Goal: Task Accomplishment & Management: Manage account settings

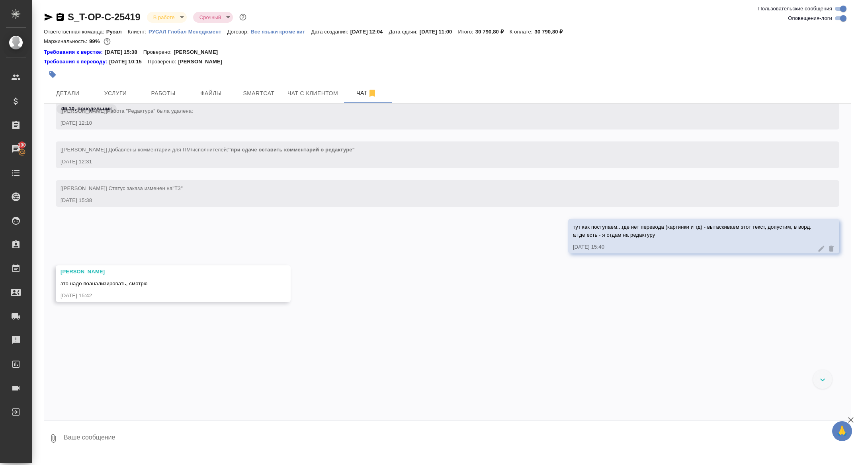
scroll to position [1052, 0]
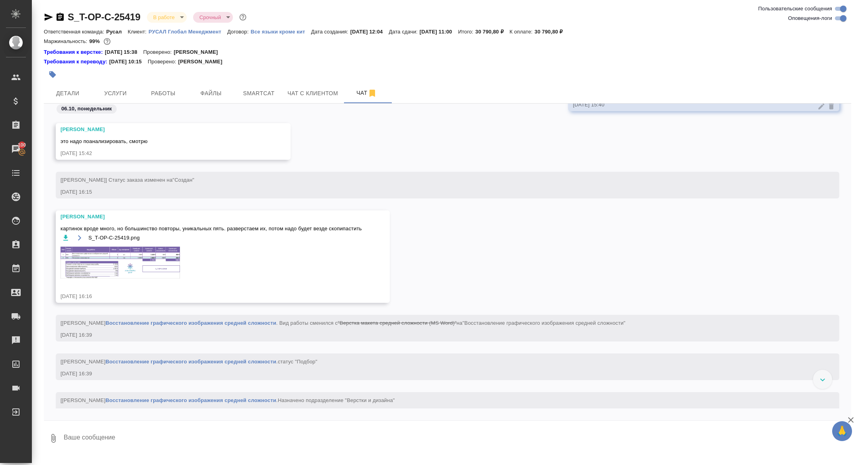
click at [152, 247] on img at bounding box center [121, 263] width 120 height 32
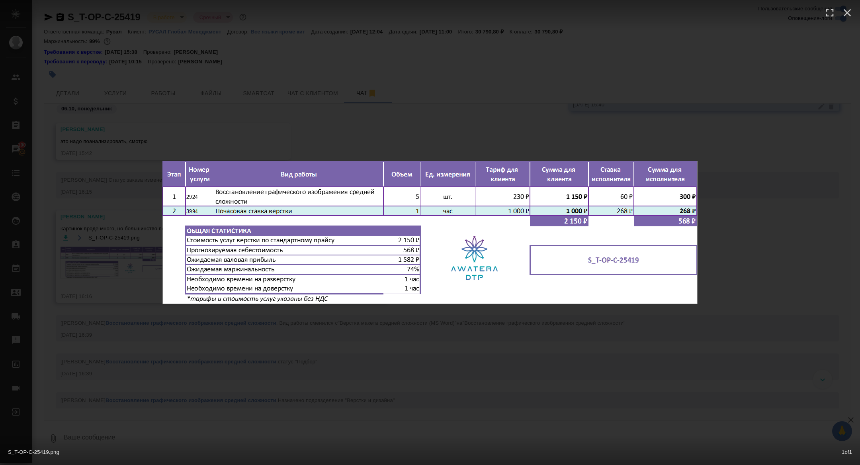
click at [152, 247] on div "S_T-OP-C-25419.png 1 of 1" at bounding box center [430, 232] width 860 height 465
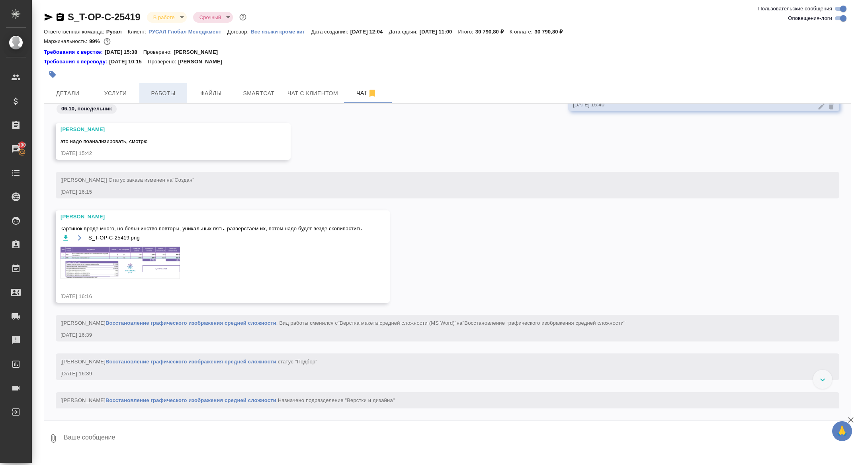
click at [155, 86] on button "Работы" at bounding box center [163, 93] width 48 height 20
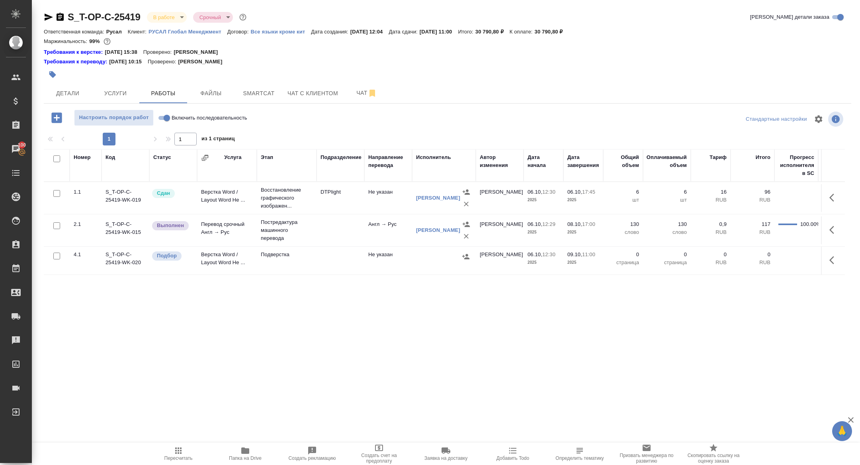
click at [836, 255] on icon "button" at bounding box center [835, 260] width 10 height 10
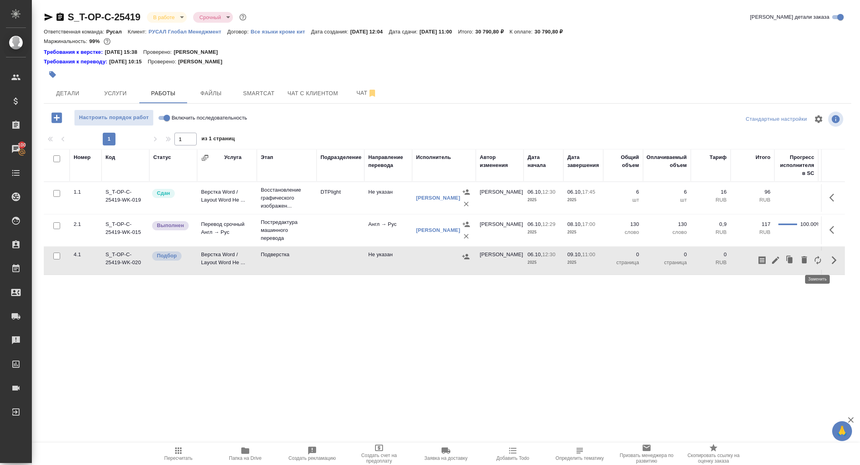
click at [818, 259] on icon "button" at bounding box center [818, 260] width 10 height 10
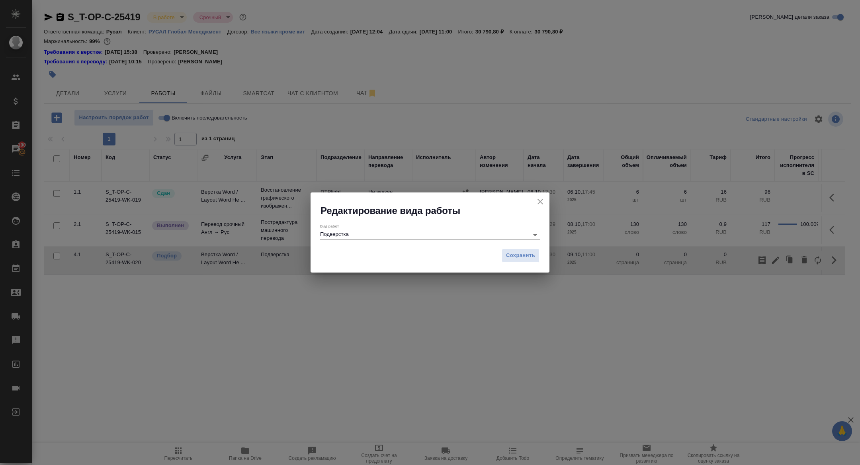
click at [441, 236] on input "Подверстка" at bounding box center [422, 235] width 205 height 10
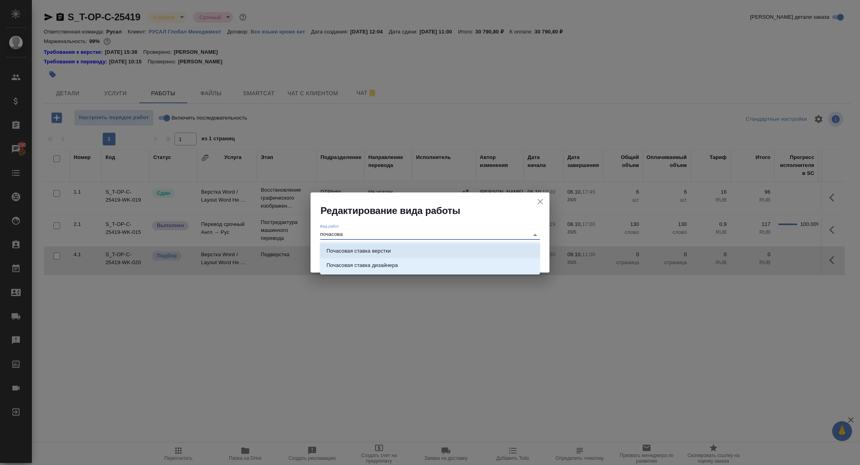
click at [456, 251] on li "Почасовая ставка верстки" at bounding box center [430, 251] width 220 height 14
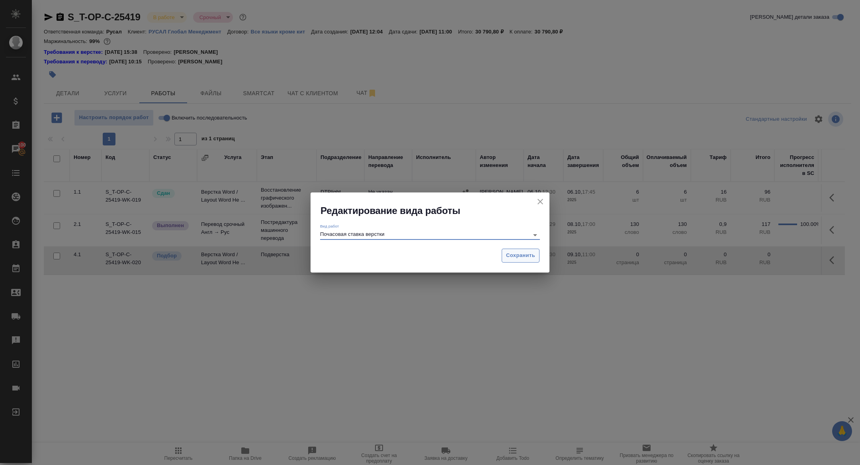
type input "Почасовая ставка верстки"
click at [512, 253] on span "Сохранить" at bounding box center [520, 255] width 29 height 9
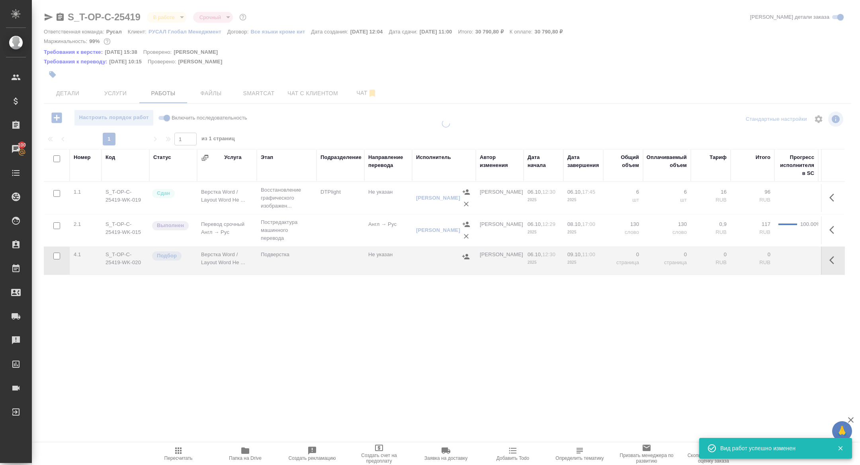
click at [512, 253] on div at bounding box center [446, 234] width 829 height 229
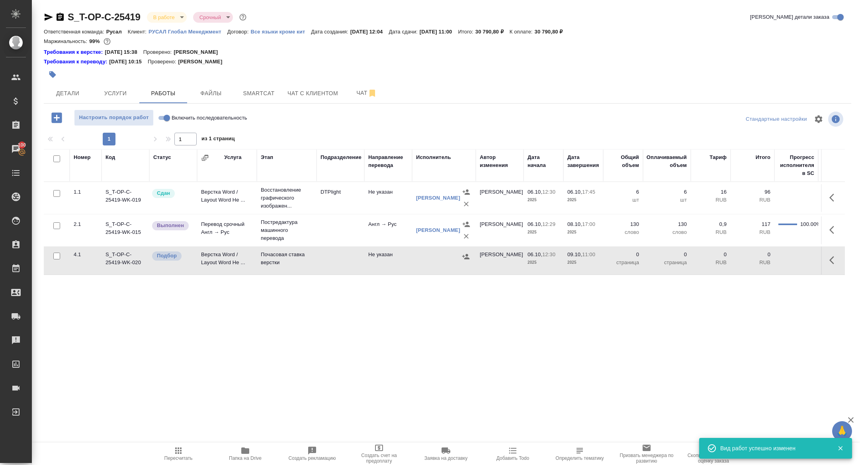
click at [833, 266] on button "button" at bounding box center [834, 260] width 19 height 19
click at [773, 262] on icon "button" at bounding box center [775, 260] width 7 height 7
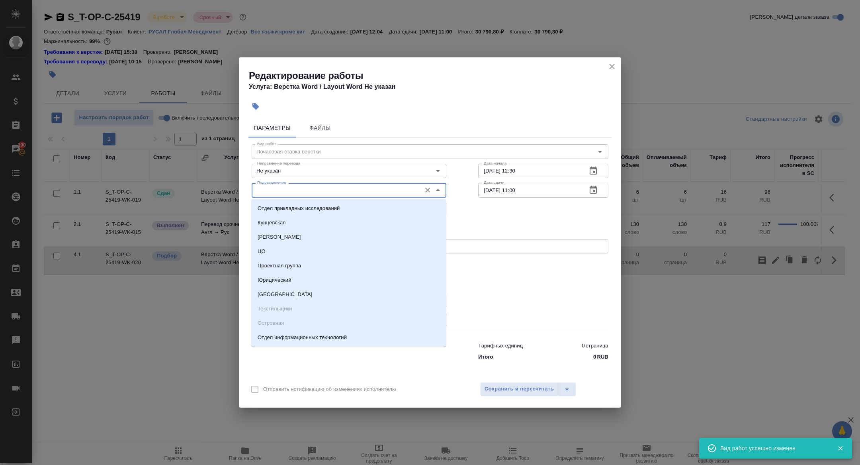
click at [300, 185] on input "Подразделение" at bounding box center [335, 190] width 163 height 10
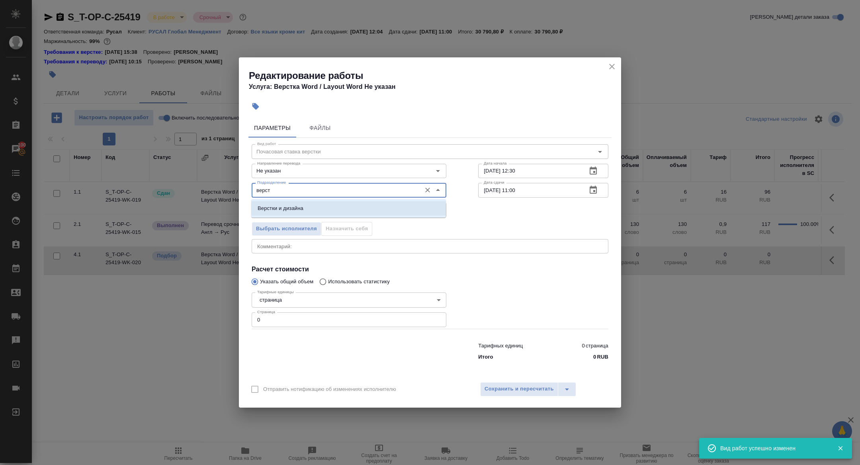
click at [322, 215] on li "Верстки и дизайна" at bounding box center [348, 208] width 195 height 14
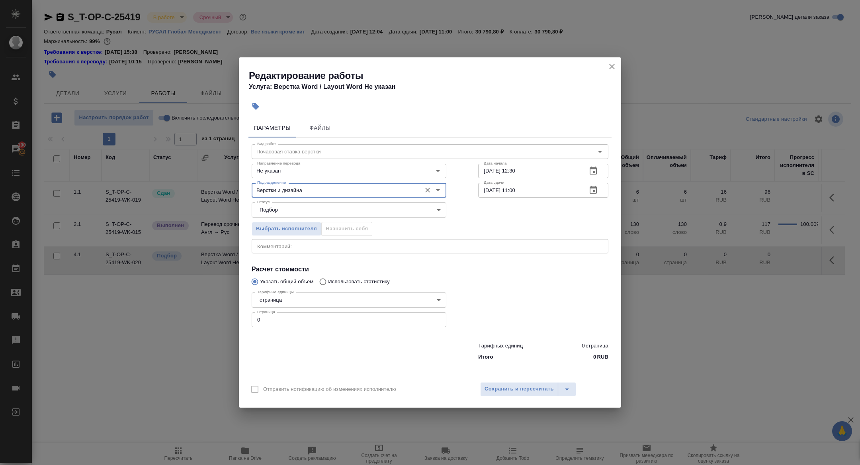
type input "Верстки и дизайна"
click at [594, 171] on icon "button" at bounding box center [593, 171] width 7 height 8
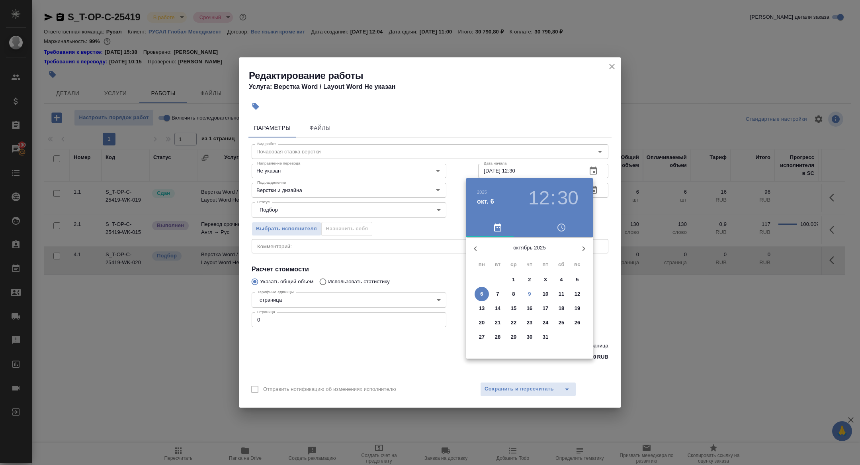
click at [529, 297] on p "9" at bounding box center [529, 294] width 3 height 8
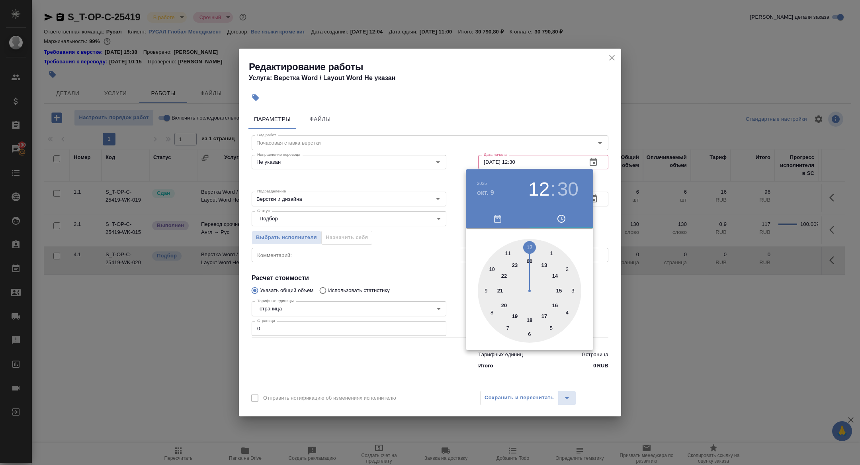
click at [487, 288] on div at bounding box center [530, 291] width 104 height 104
type input "[DATE] 09:30"
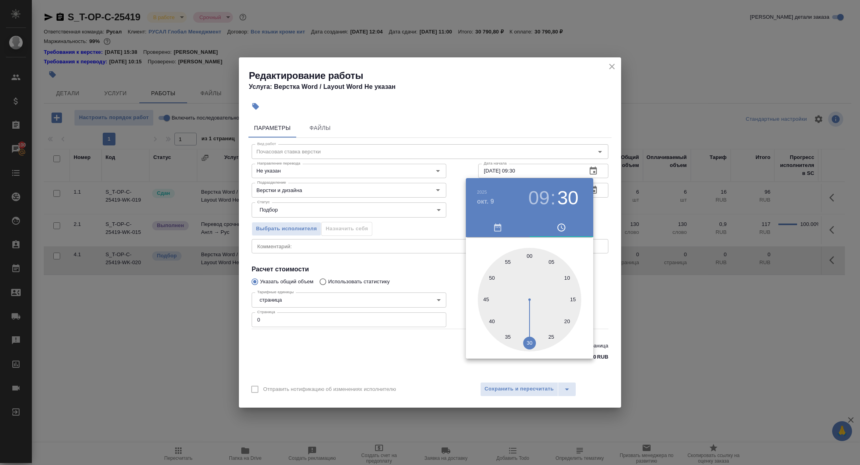
click at [411, 330] on div at bounding box center [430, 232] width 860 height 465
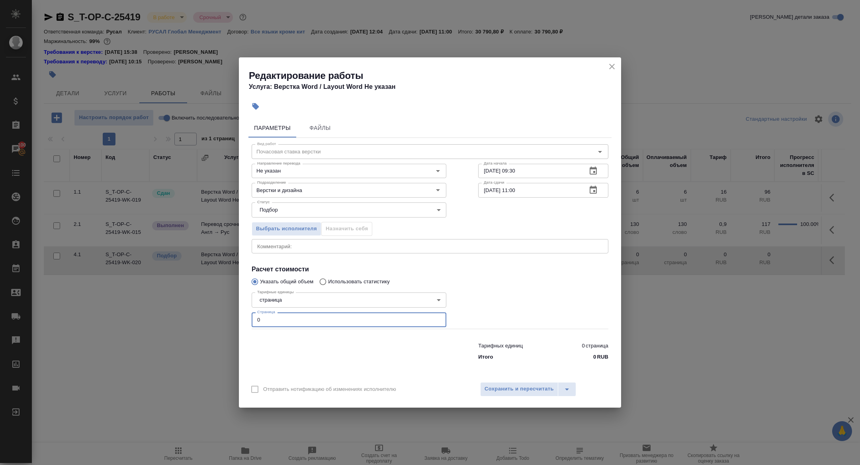
drag, startPoint x: 302, startPoint y: 322, endPoint x: 225, endPoint y: 313, distance: 77.4
click at [225, 313] on div "Редактирование работы Услуга: Верстка Word / Layout Word Не указан Параметры Фа…" at bounding box center [430, 232] width 860 height 465
type input "4"
click at [479, 380] on div "Отправить нотификацию об изменениях исполнителю Сохранить и пересчитать" at bounding box center [430, 392] width 382 height 31
click at [502, 386] on span "Сохранить и пересчитать" at bounding box center [519, 388] width 69 height 9
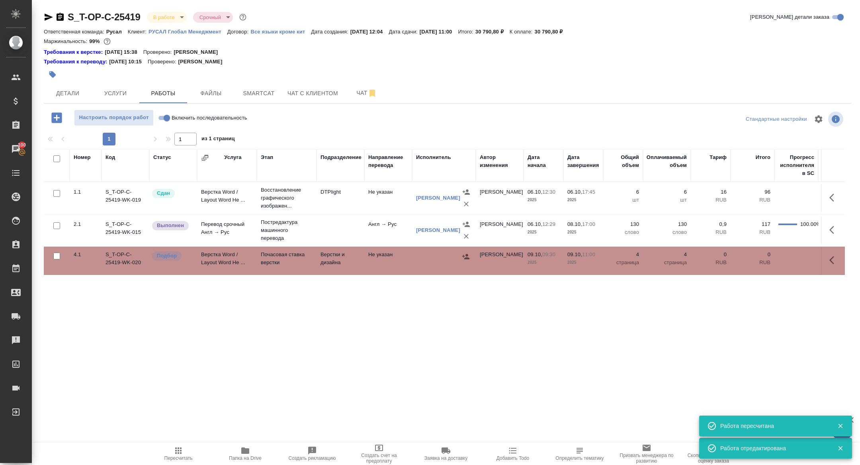
click at [361, 90] on span "Чат" at bounding box center [367, 93] width 38 height 10
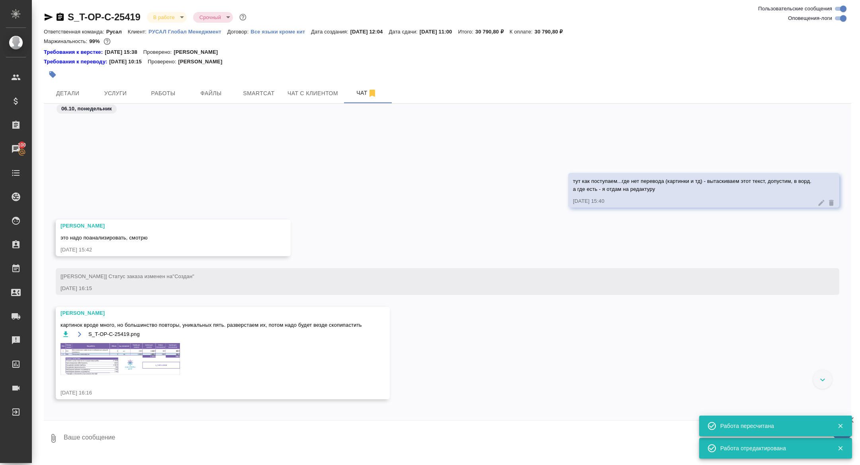
scroll to position [1231, 0]
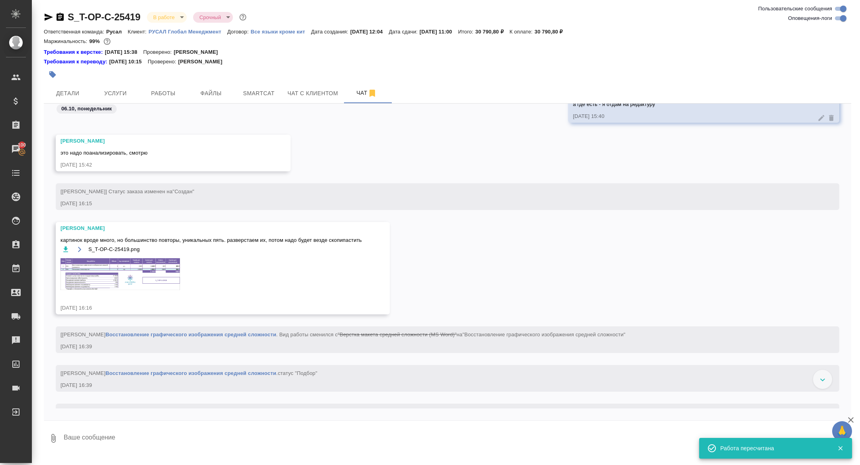
click at [154, 247] on div "S_T-OP-C-25419.png" at bounding box center [212, 249] width 302 height 10
click at [154, 279] on img at bounding box center [121, 274] width 120 height 32
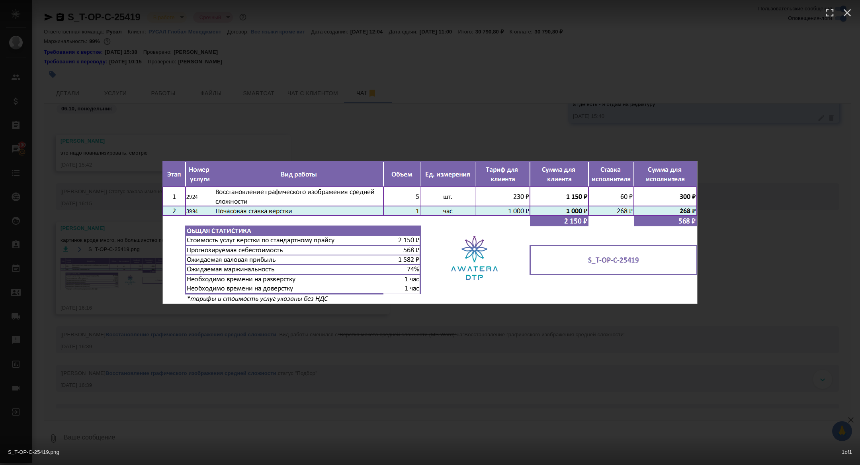
click at [145, 274] on div "S_T-OP-C-25419.png 1 of 1" at bounding box center [430, 232] width 860 height 465
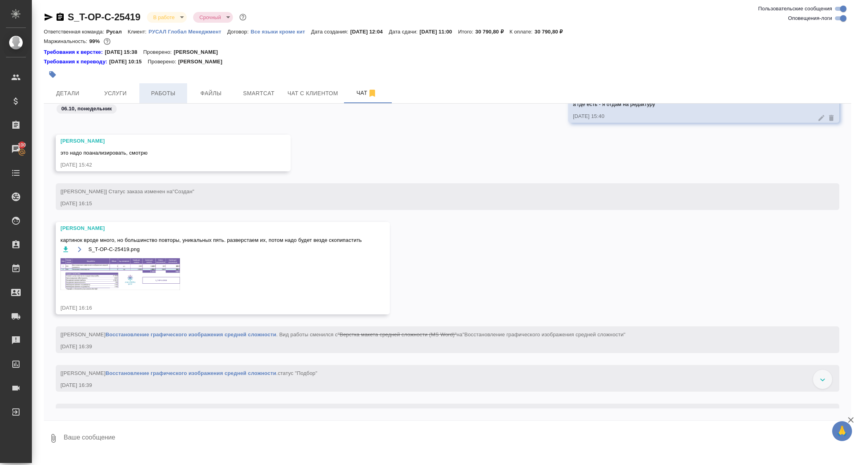
click at [170, 91] on span "Работы" at bounding box center [163, 93] width 38 height 10
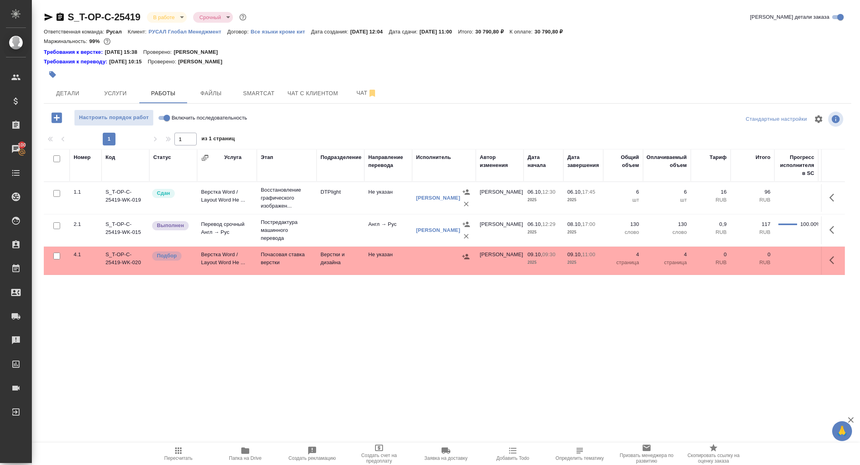
click at [835, 264] on icon "button" at bounding box center [835, 260] width 10 height 10
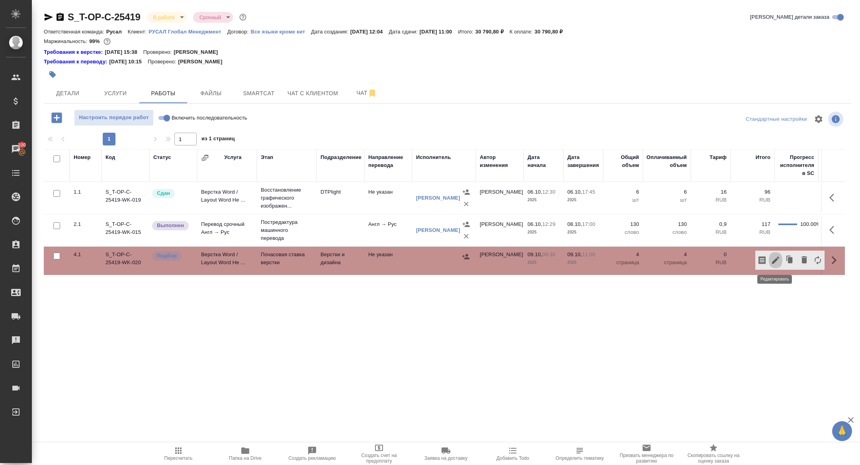
click at [778, 260] on icon "button" at bounding box center [776, 260] width 10 height 10
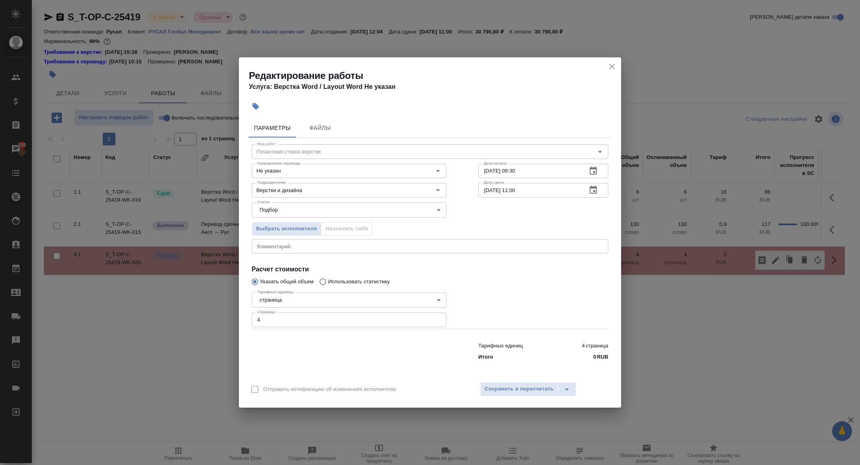
click at [287, 300] on body "🙏 .cls-1 fill:#fff; AWATERA [PERSON_NAME] Спецификации Заказы 100 Чаты Todo Про…" at bounding box center [430, 232] width 860 height 465
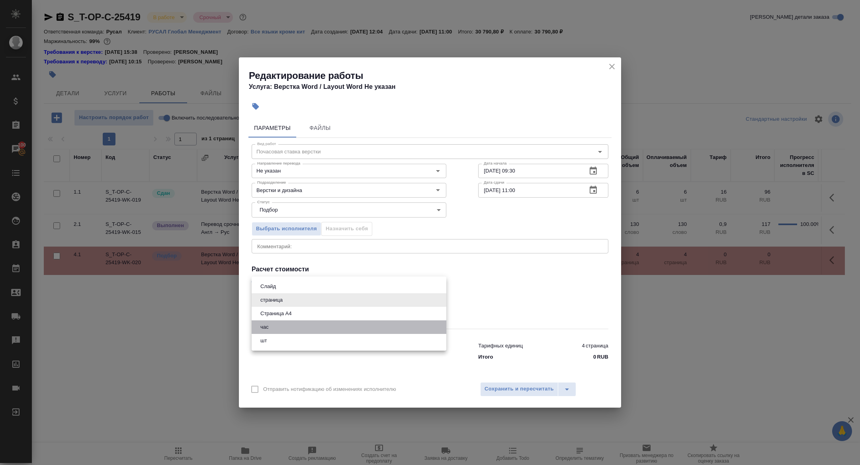
click at [274, 333] on li "час" at bounding box center [349, 327] width 195 height 14
type input "5a8b1489cc6b4906c91bfd93"
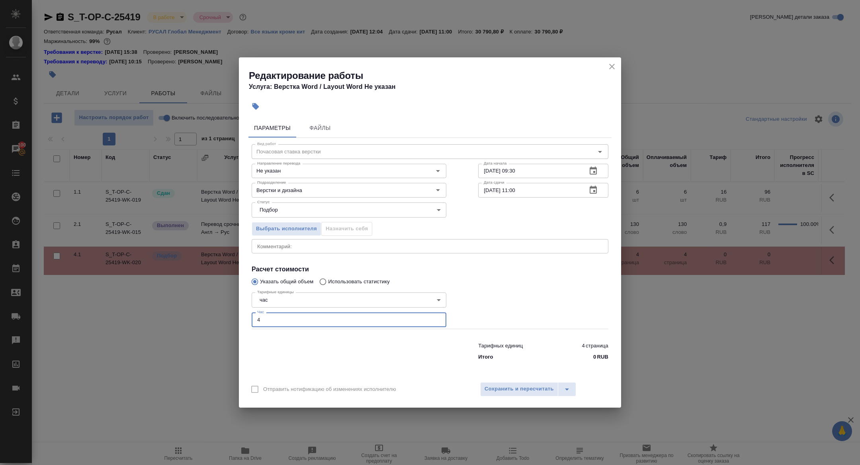
drag, startPoint x: 272, startPoint y: 319, endPoint x: 230, endPoint y: 318, distance: 41.8
click at [230, 318] on div "Редактирование работы Услуга: Верстка Word / Layout Word Не указан Параметры Фа…" at bounding box center [430, 232] width 860 height 465
type input "1"
click at [485, 392] on span "Сохранить и пересчитать" at bounding box center [519, 388] width 69 height 9
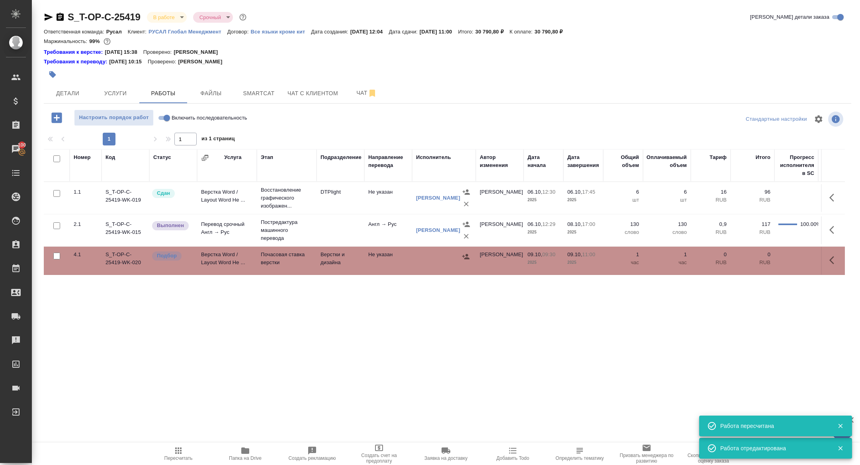
click at [216, 262] on td "Верстка Word / Layout Word Не ..." at bounding box center [227, 261] width 60 height 28
click at [51, 11] on div "S_T-OP-C-25419 В работе inProgress Срочный urgent" at bounding box center [146, 17] width 204 height 13
click at [49, 18] on icon "button" at bounding box center [49, 17] width 8 height 7
click at [833, 264] on icon "button" at bounding box center [835, 260] width 10 height 10
click at [782, 260] on button "button" at bounding box center [776, 260] width 14 height 19
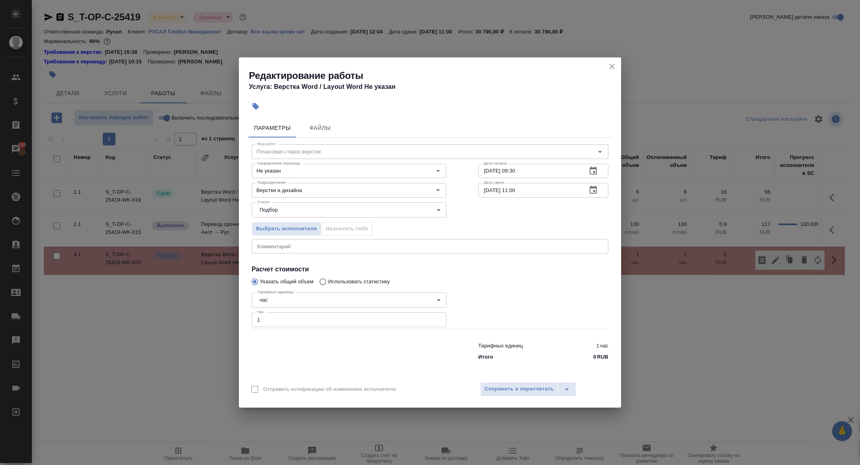
click at [612, 67] on icon "close" at bounding box center [613, 67] width 6 height 6
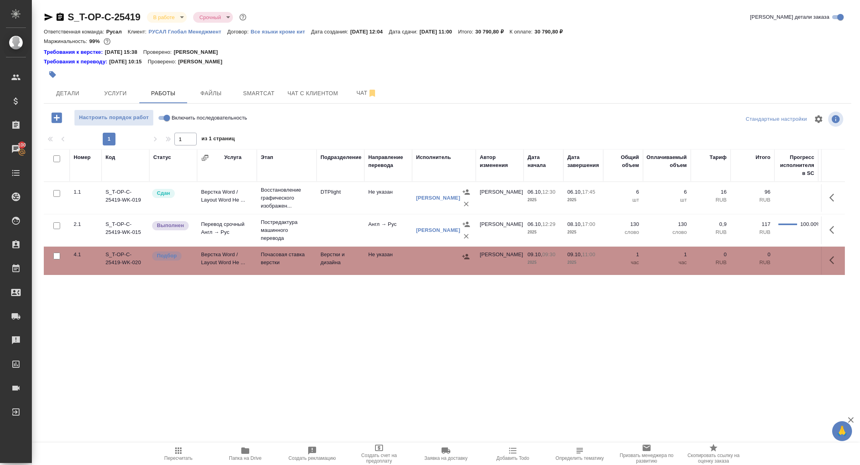
drag, startPoint x: 836, startPoint y: 262, endPoint x: 825, endPoint y: 262, distance: 10.8
click at [836, 262] on icon "button" at bounding box center [835, 260] width 10 height 10
click at [779, 261] on icon "button" at bounding box center [776, 260] width 10 height 10
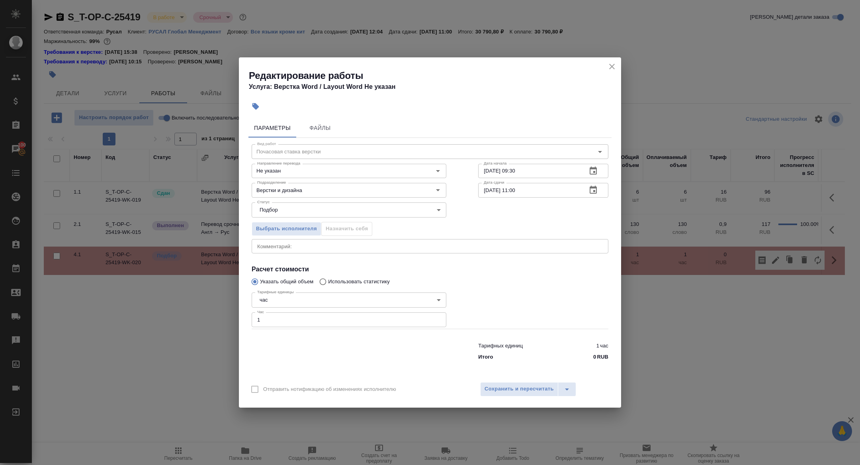
click at [299, 241] on div "x Комментарий:" at bounding box center [430, 246] width 357 height 14
paste textarea "[URL][DOMAIN_NAME]"
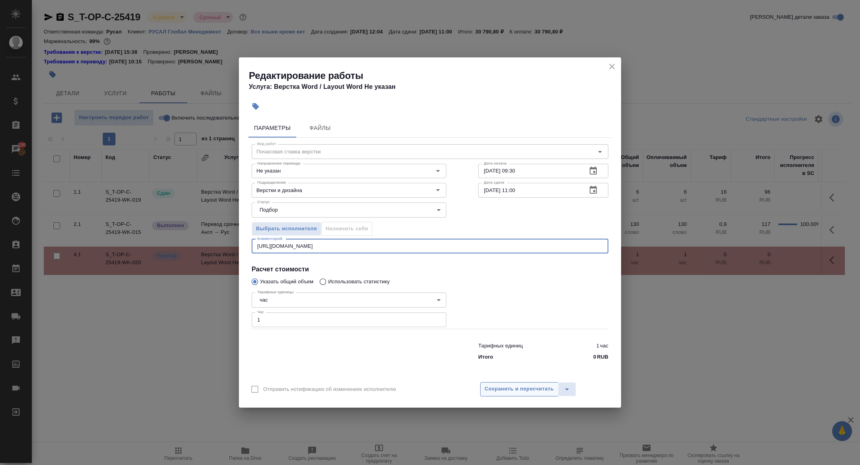
type textarea "[URL][DOMAIN_NAME]"
click at [521, 389] on span "Сохранить и пересчитать" at bounding box center [519, 388] width 69 height 9
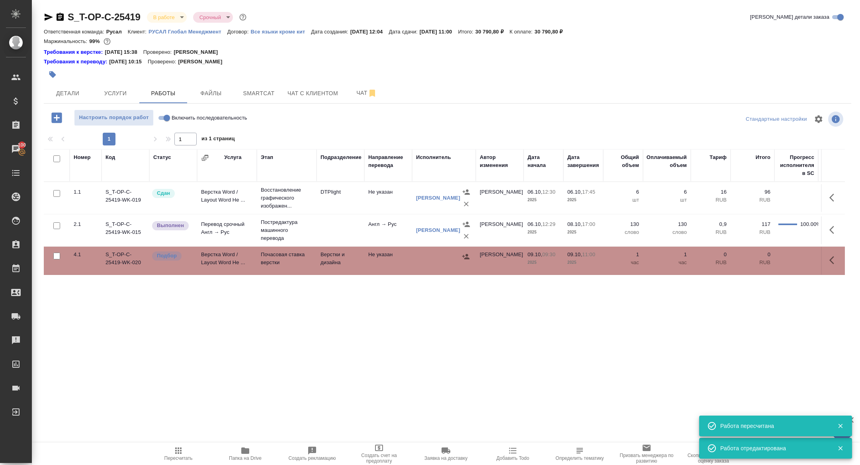
click at [48, 14] on icon "button" at bounding box center [49, 17] width 10 height 10
